Goal: Information Seeking & Learning: Find specific page/section

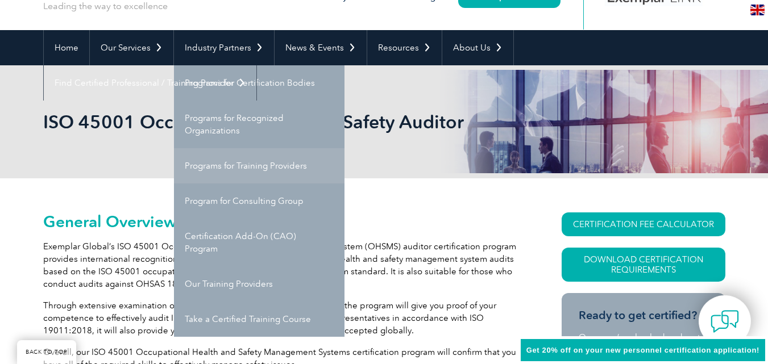
scroll to position [57, 0]
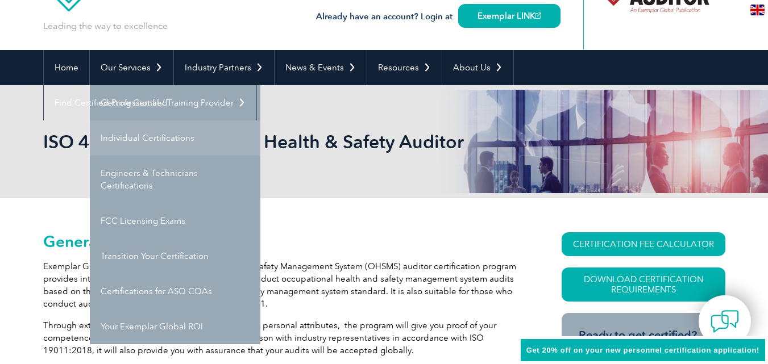
click at [146, 139] on link "Individual Certifications" at bounding box center [175, 138] width 171 height 35
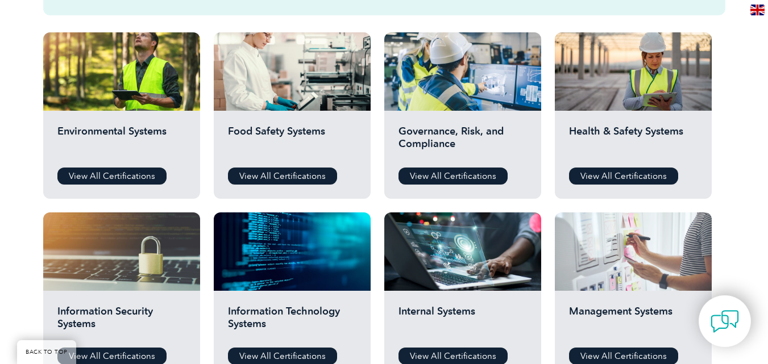
scroll to position [398, 0]
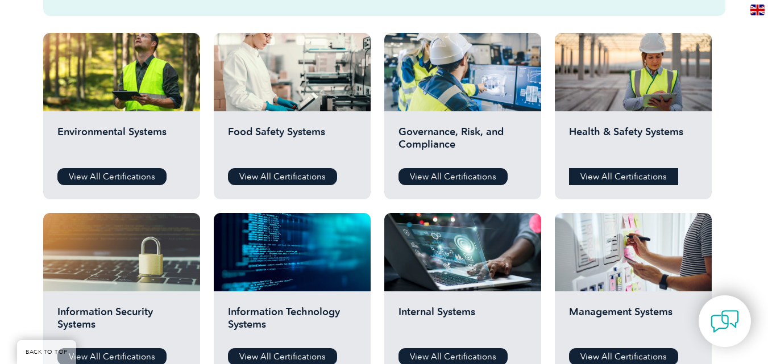
click at [625, 172] on link "View All Certifications" at bounding box center [623, 176] width 109 height 17
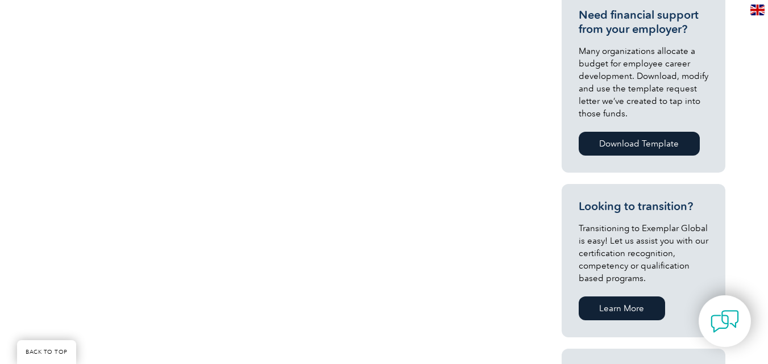
scroll to position [284, 0]
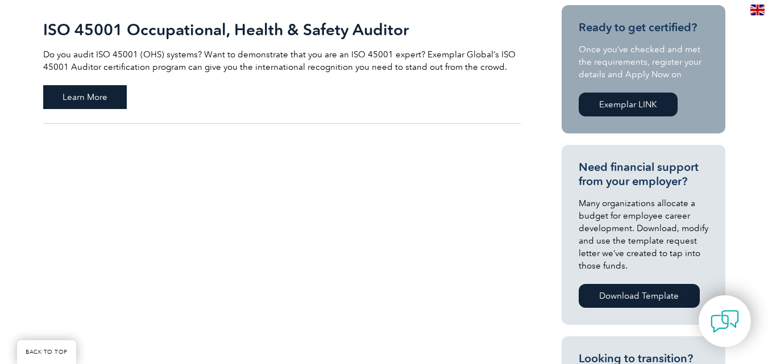
click at [76, 99] on span "Learn More" at bounding box center [85, 97] width 84 height 24
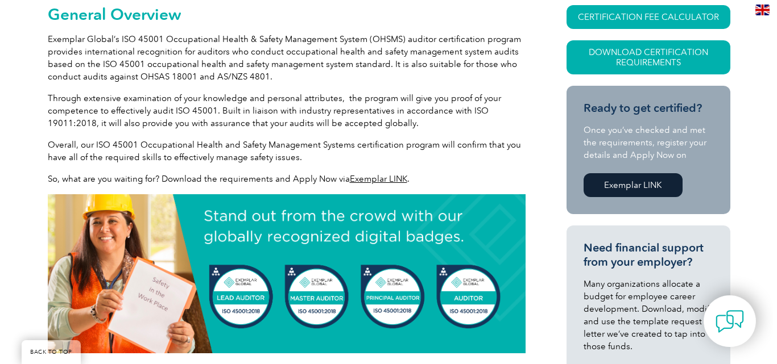
scroll to position [227, 0]
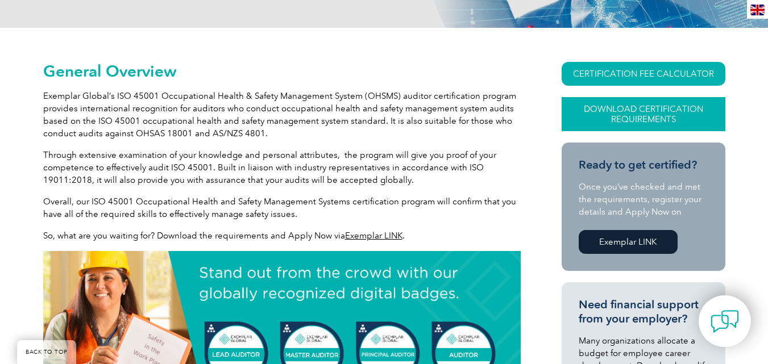
click at [645, 117] on link "Download Certification Requirements" at bounding box center [644, 114] width 164 height 34
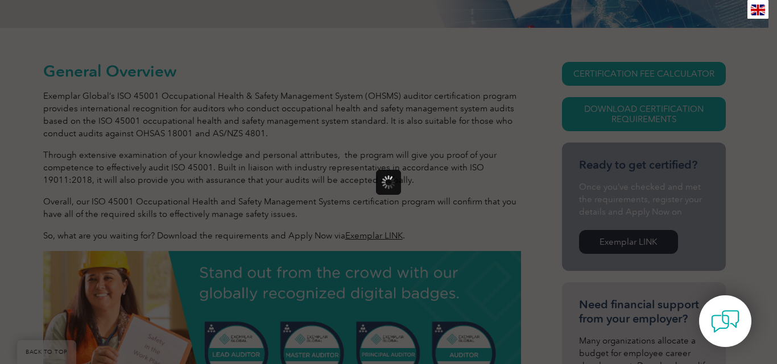
scroll to position [0, 0]
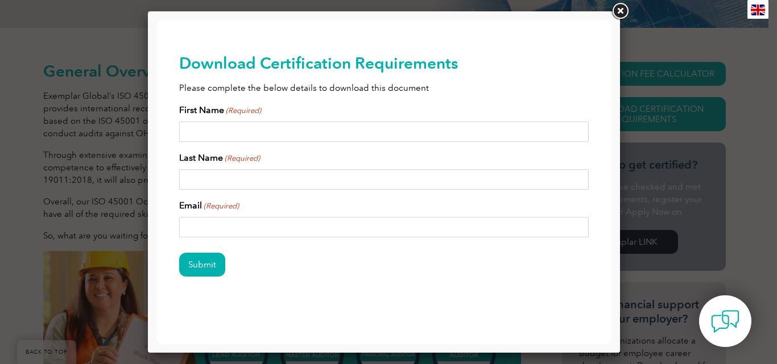
click at [346, 127] on input "First Name (Required)" at bounding box center [383, 132] width 409 height 20
type input "collinswilliams024@gmail.com"
click at [310, 185] on input "Last Name (Required)" at bounding box center [383, 179] width 409 height 20
type input "A"
type input "Collins"
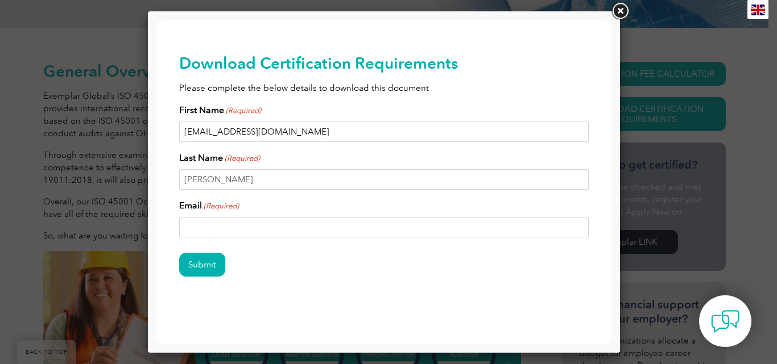
drag, startPoint x: 302, startPoint y: 132, endPoint x: 176, endPoint y: 135, distance: 125.7
click at [179, 135] on input "collinswilliams024@gmail.com" at bounding box center [383, 132] width 409 height 20
click at [245, 229] on input "Email (Required)" at bounding box center [383, 227] width 409 height 20
paste input "collinswilliams024@gmail.com"
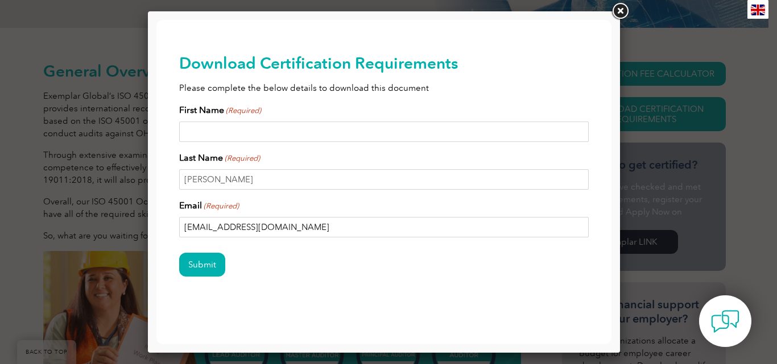
type input "collinswilliams024@gmail.com"
click at [275, 134] on input "First Name (Required)" at bounding box center [383, 132] width 409 height 20
type input "Williams"
click at [323, 230] on input "collinswilliams024@gmail.com" at bounding box center [383, 227] width 409 height 20
click at [253, 128] on input "Williams" at bounding box center [383, 132] width 409 height 20
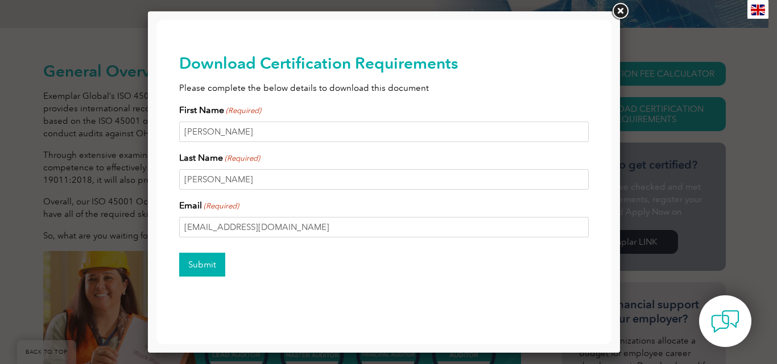
click at [209, 269] on input "Submit" at bounding box center [202, 265] width 46 height 24
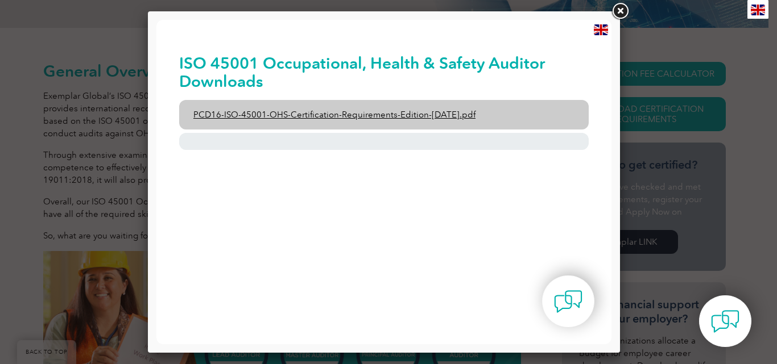
click at [403, 114] on link "PCD16-ISO-45001-OHS-Certification-Requirements-Edition-2-April-2022.pdf" at bounding box center [383, 115] width 409 height 30
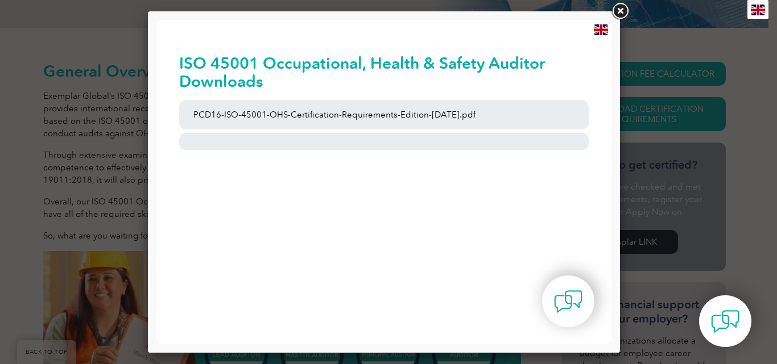
click at [617, 13] on link at bounding box center [620, 11] width 20 height 20
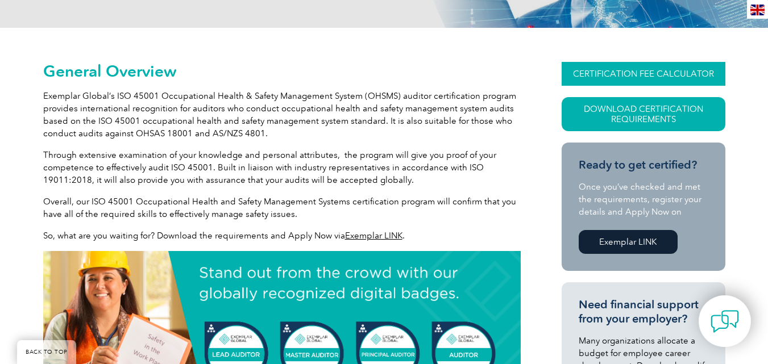
click at [652, 76] on link "CERTIFICATION FEE CALCULATOR" at bounding box center [644, 74] width 164 height 24
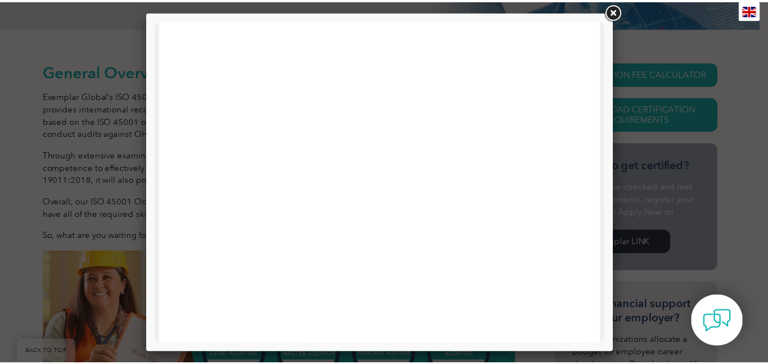
scroll to position [559, 0]
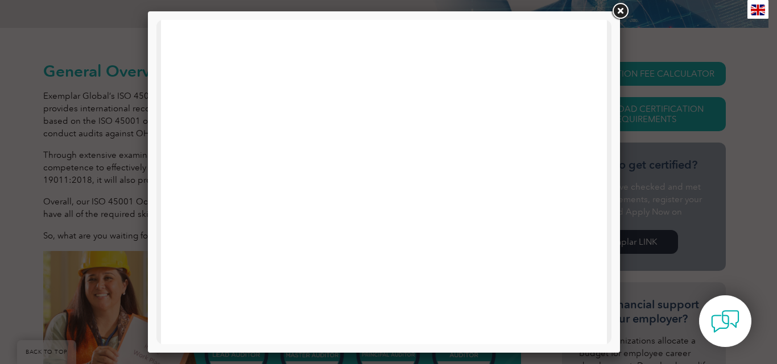
click at [617, 12] on link at bounding box center [620, 11] width 20 height 20
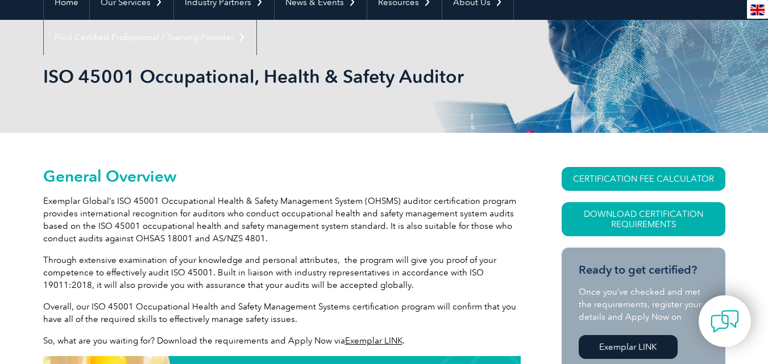
scroll to position [0, 0]
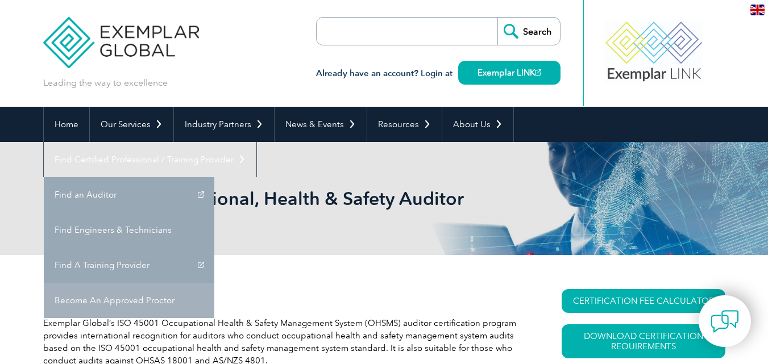
click at [214, 283] on link "Become An Approved Proctor" at bounding box center [129, 300] width 171 height 35
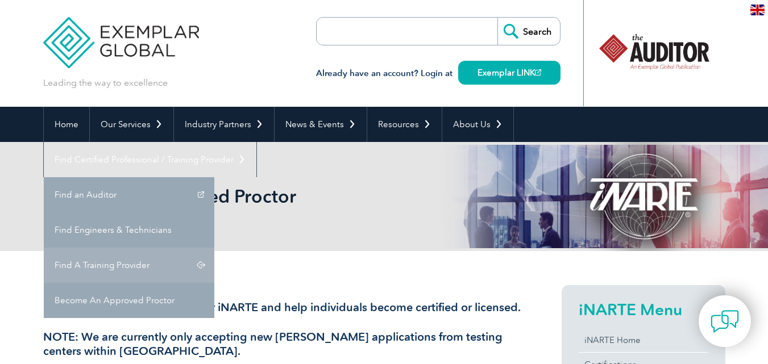
click at [214, 248] on link "Find A Training Provider" at bounding box center [129, 265] width 171 height 35
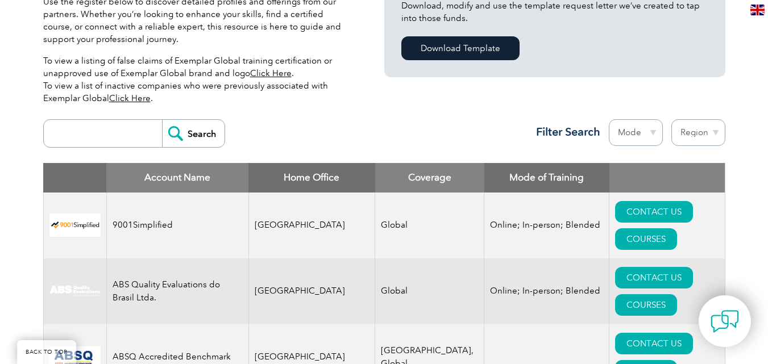
scroll to position [341, 0]
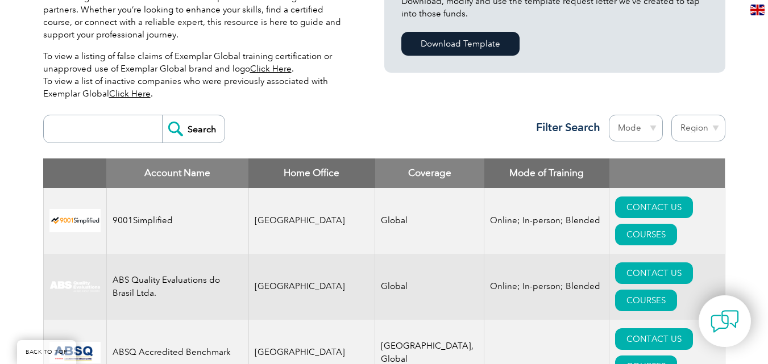
click at [650, 135] on select "Mode Online In-person Blended" at bounding box center [636, 128] width 54 height 27
click at [702, 131] on select "Region [GEOGRAPHIC_DATA] [GEOGRAPHIC_DATA] [GEOGRAPHIC_DATA] [GEOGRAPHIC_DATA] …" at bounding box center [698, 128] width 54 height 27
select select "[GEOGRAPHIC_DATA]"
click at [671, 115] on select "Region [GEOGRAPHIC_DATA] [GEOGRAPHIC_DATA] [GEOGRAPHIC_DATA] [GEOGRAPHIC_DATA] …" at bounding box center [698, 128] width 54 height 27
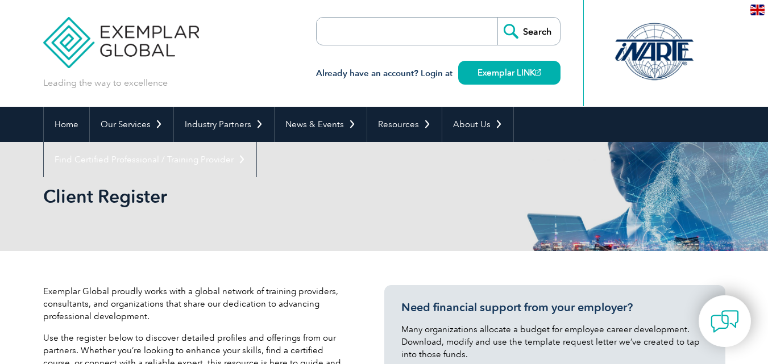
select select "[GEOGRAPHIC_DATA]"
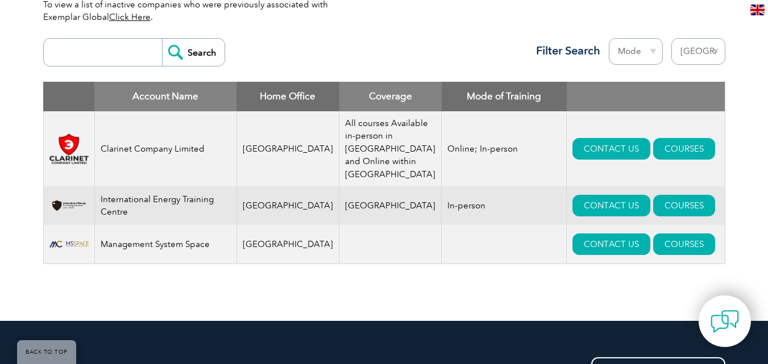
scroll to position [398, 0]
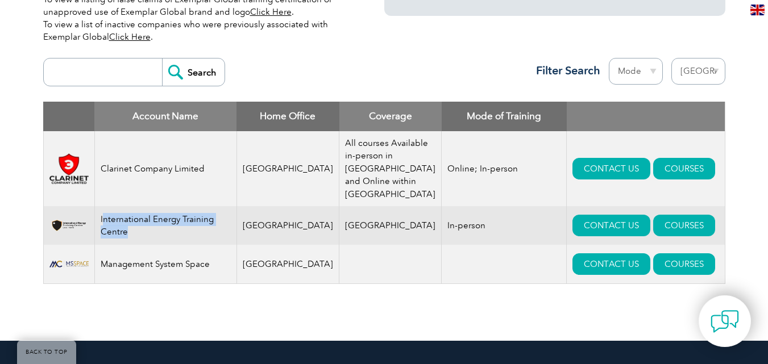
drag, startPoint x: 105, startPoint y: 219, endPoint x: 138, endPoint y: 231, distance: 35.3
click at [138, 231] on td "International Energy Training Centre" at bounding box center [165, 225] width 142 height 39
click at [122, 230] on td "International Energy Training Centre" at bounding box center [165, 225] width 142 height 39
drag, startPoint x: 131, startPoint y: 231, endPoint x: 97, endPoint y: 219, distance: 35.6
click at [97, 219] on td "International Energy Training Centre" at bounding box center [165, 225] width 142 height 39
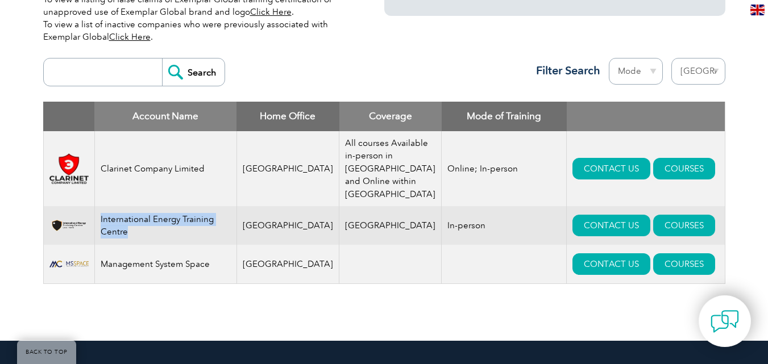
click at [130, 218] on td "International Energy Training Centre" at bounding box center [165, 225] width 142 height 39
drag, startPoint x: 132, startPoint y: 241, endPoint x: 98, endPoint y: 216, distance: 42.8
click at [98, 216] on td "International Energy Training Centre" at bounding box center [165, 225] width 142 height 39
copy td "International Energy Training Centre"
click at [155, 215] on td "International Energy Training Centre" at bounding box center [165, 225] width 142 height 39
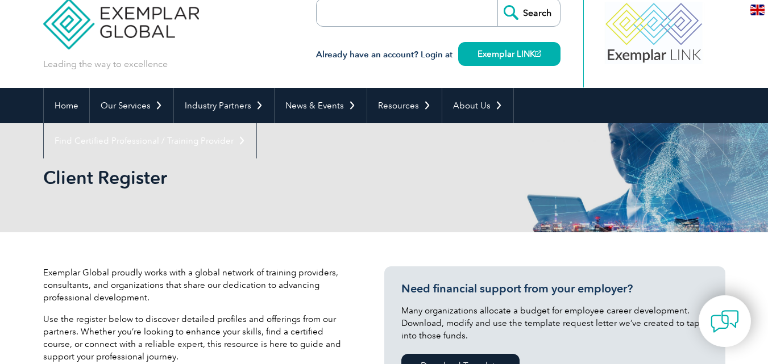
scroll to position [0, 0]
